Goal: Find specific page/section: Find specific page/section

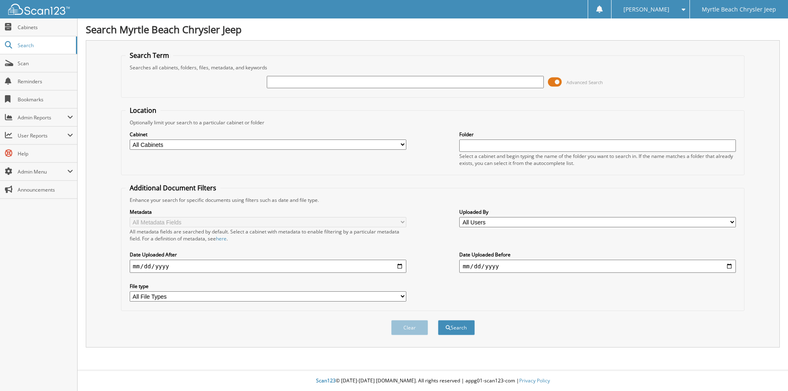
click at [440, 83] on input "text" at bounding box center [405, 82] width 277 height 12
type input "[PERSON_NAME]"
click at [438, 320] on button "Search" at bounding box center [456, 327] width 37 height 15
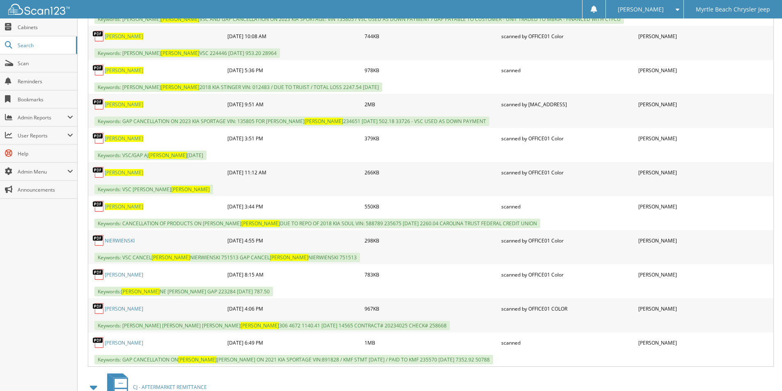
scroll to position [1313, 0]
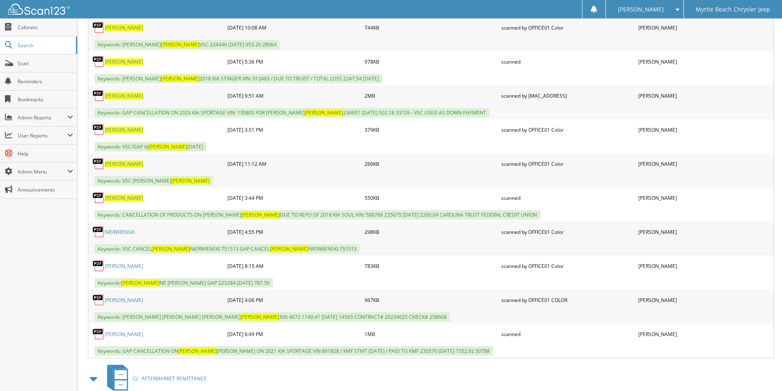
click at [113, 197] on span "MARTIN" at bounding box center [124, 197] width 39 height 7
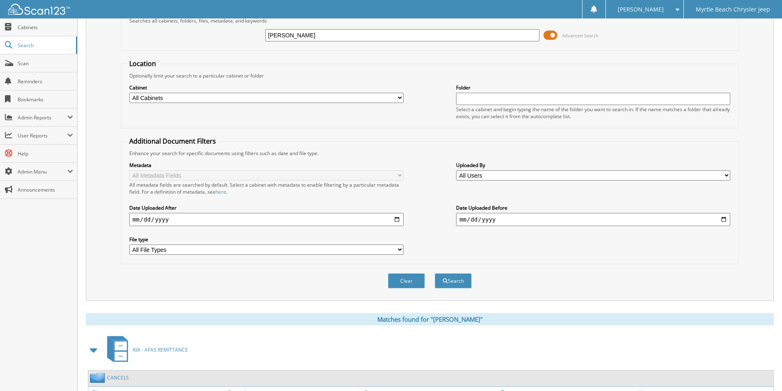
scroll to position [0, 0]
